Goal: Information Seeking & Learning: Learn about a topic

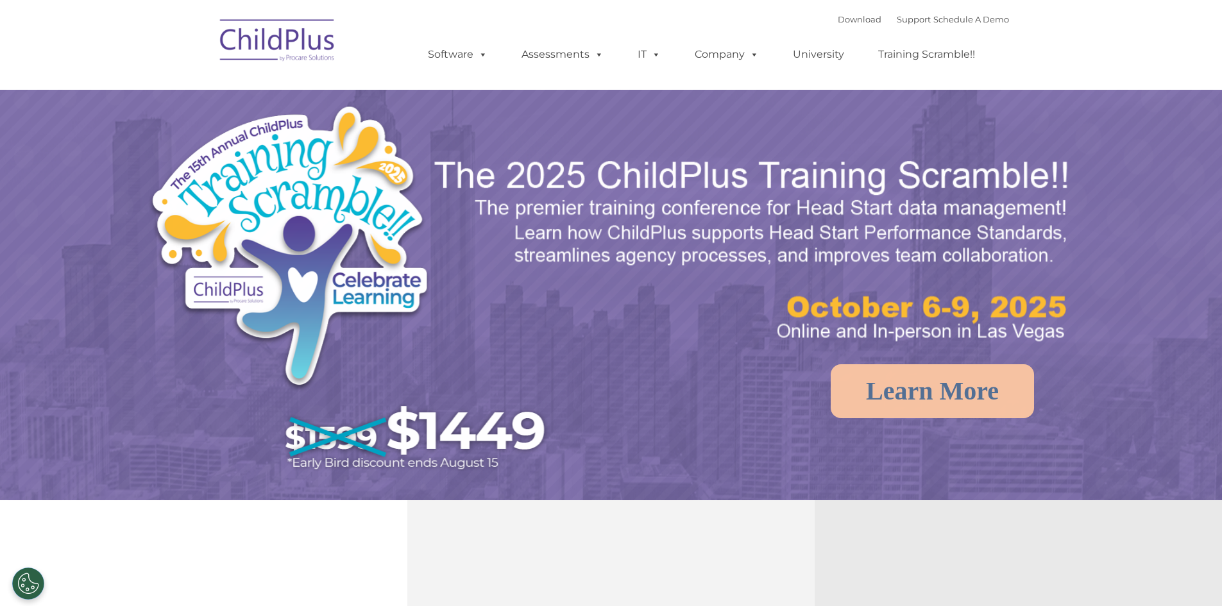
select select "MEDIUM"
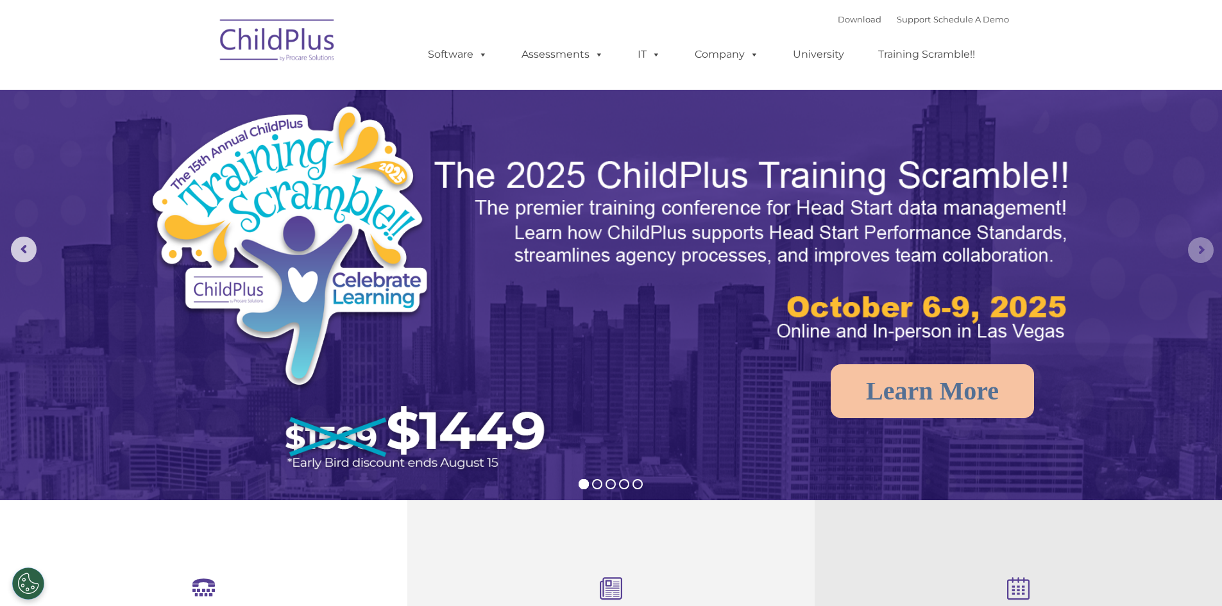
click at [1196, 242] on rs-arrow at bounding box center [1201, 250] width 26 height 26
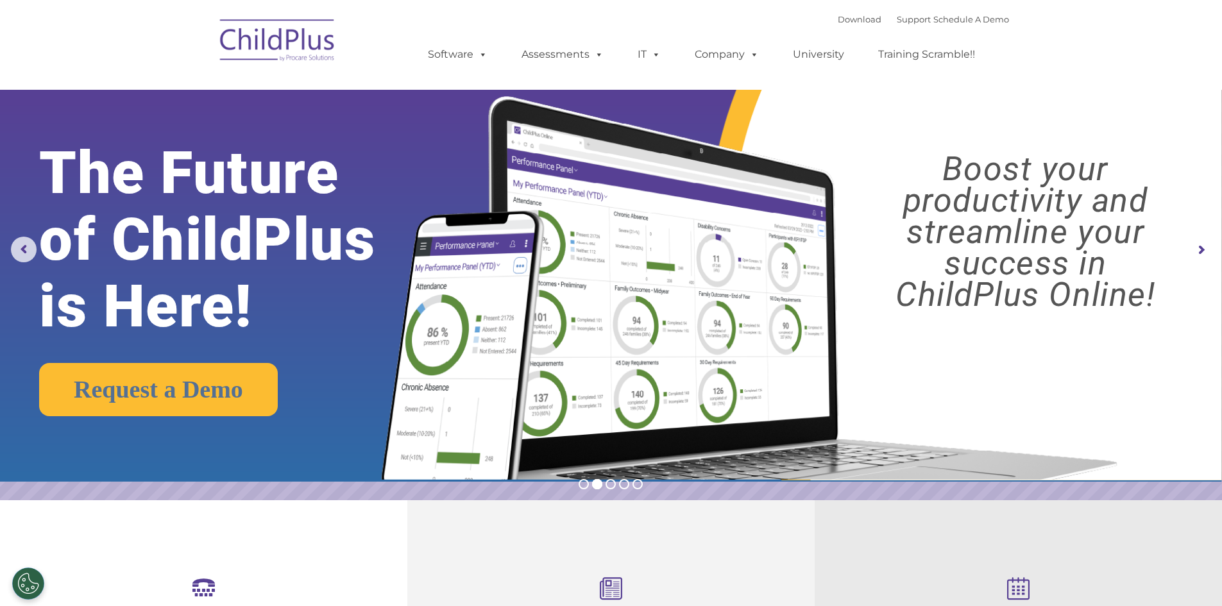
click at [1204, 250] on rs-arrow at bounding box center [1201, 250] width 26 height 26
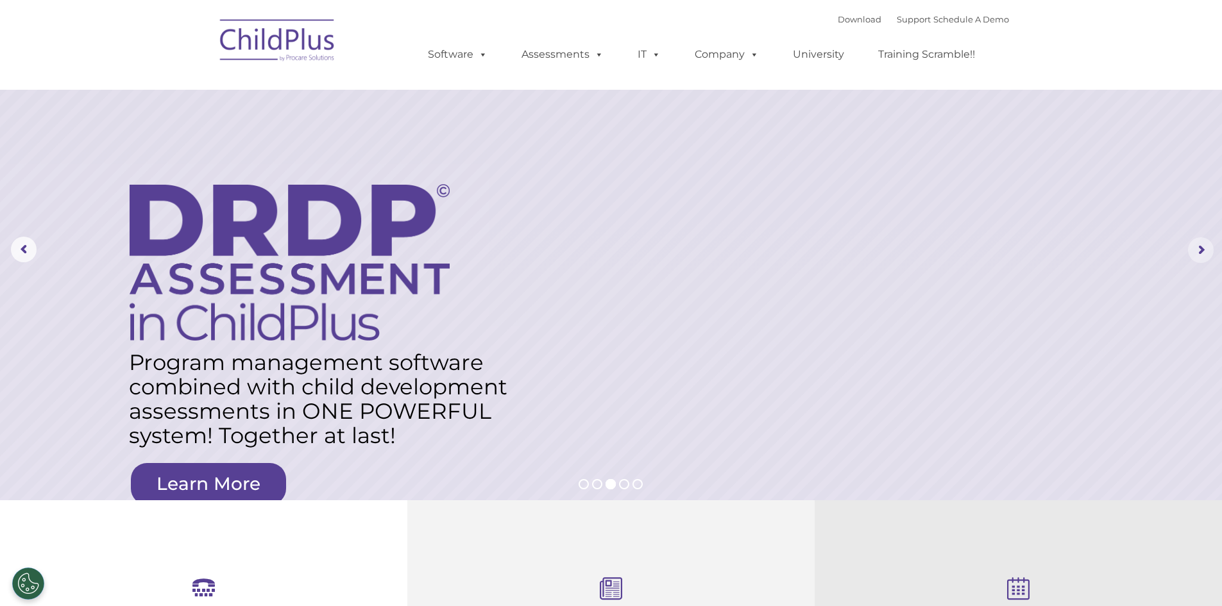
click at [1204, 250] on rs-arrow at bounding box center [1201, 250] width 26 height 26
click at [1196, 250] on rs-arrow at bounding box center [1201, 250] width 26 height 26
click at [28, 245] on rs-arrow at bounding box center [24, 250] width 26 height 26
click at [24, 247] on rs-arrow at bounding box center [24, 250] width 26 height 26
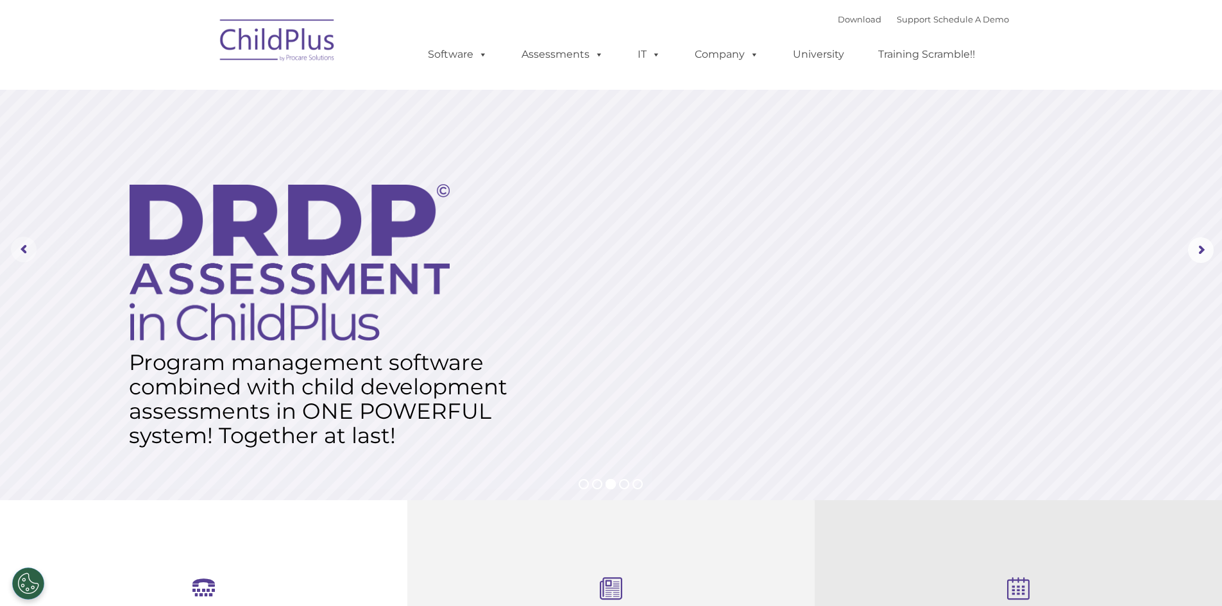
click at [24, 257] on rs-arrow at bounding box center [24, 250] width 26 height 26
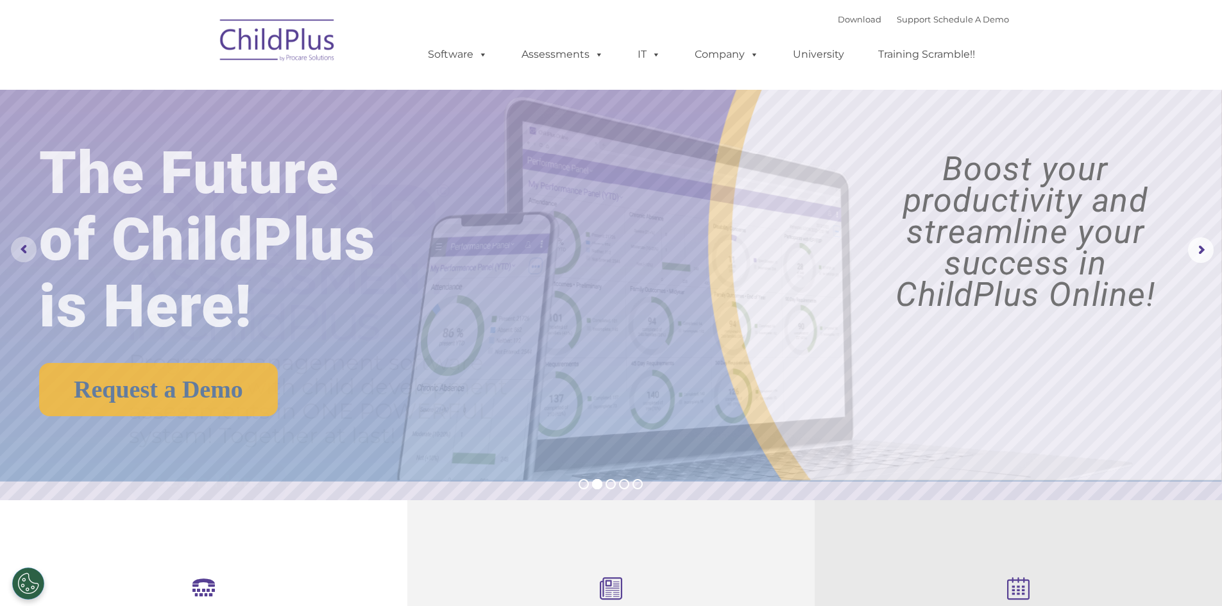
click at [26, 249] on rs-arrow at bounding box center [24, 250] width 26 height 26
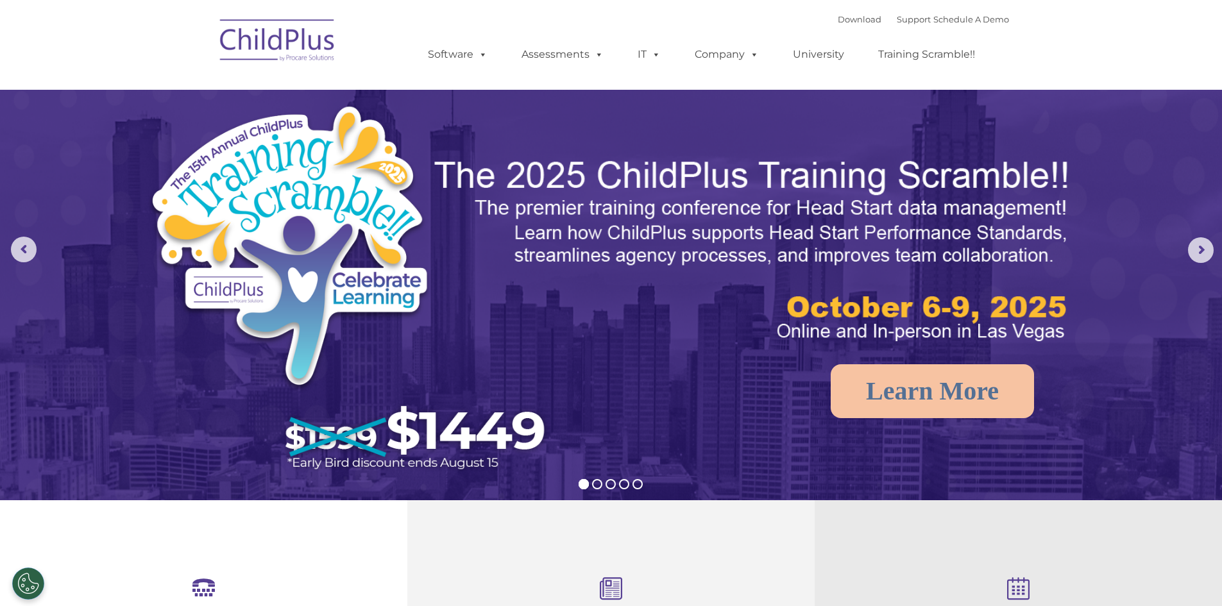
click at [329, 241] on img at bounding box center [353, 293] width 411 height 379
click at [726, 207] on img at bounding box center [753, 251] width 643 height 192
click at [948, 311] on img at bounding box center [753, 251] width 643 height 192
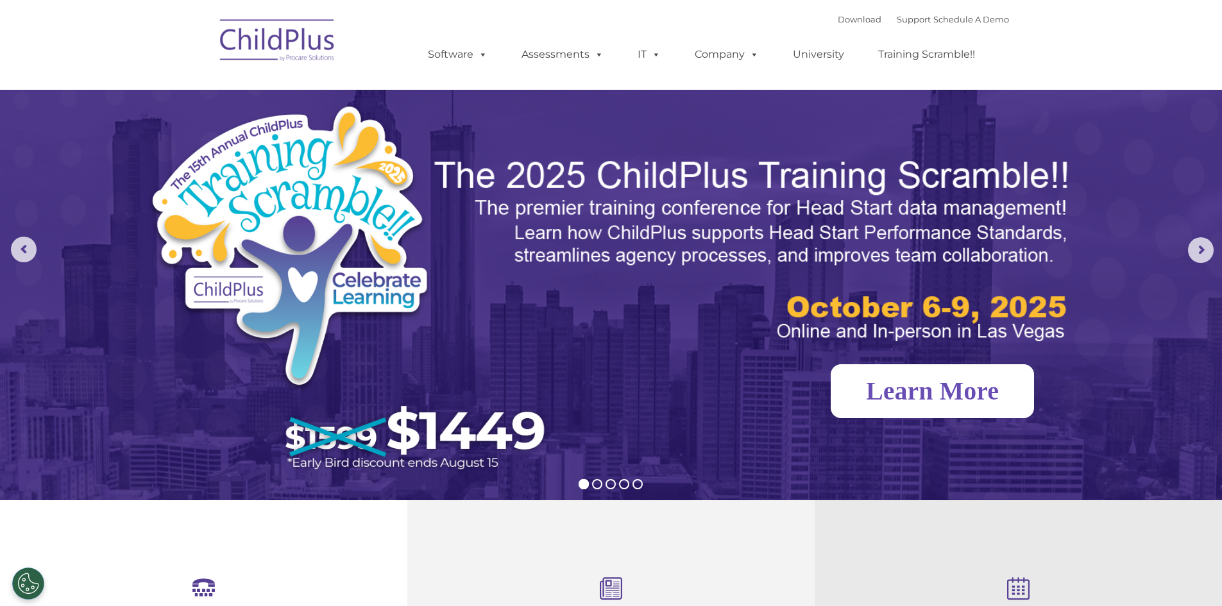
click at [921, 388] on link "Learn More" at bounding box center [932, 391] width 203 height 54
